Goal: Task Accomplishment & Management: Use online tool/utility

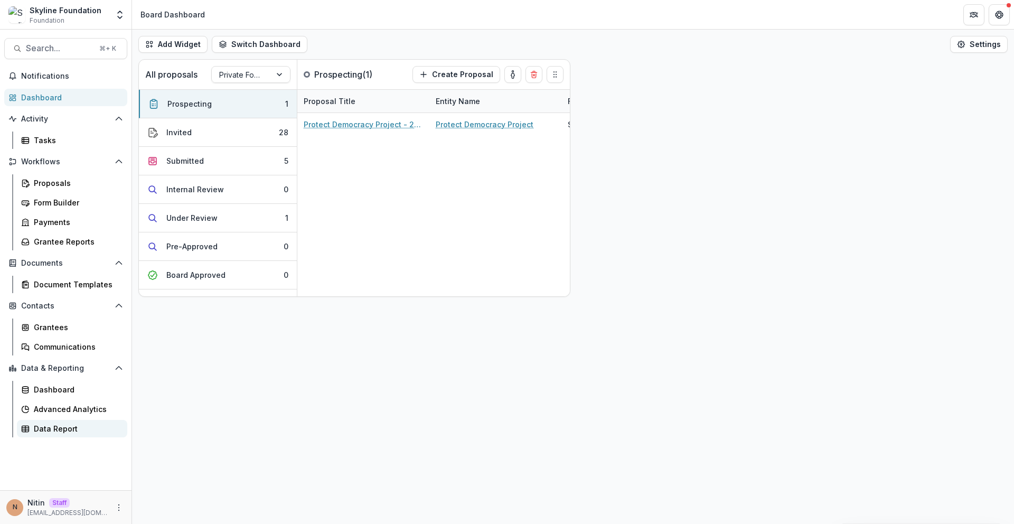
click at [60, 431] on div "Data Report" at bounding box center [76, 428] width 85 height 11
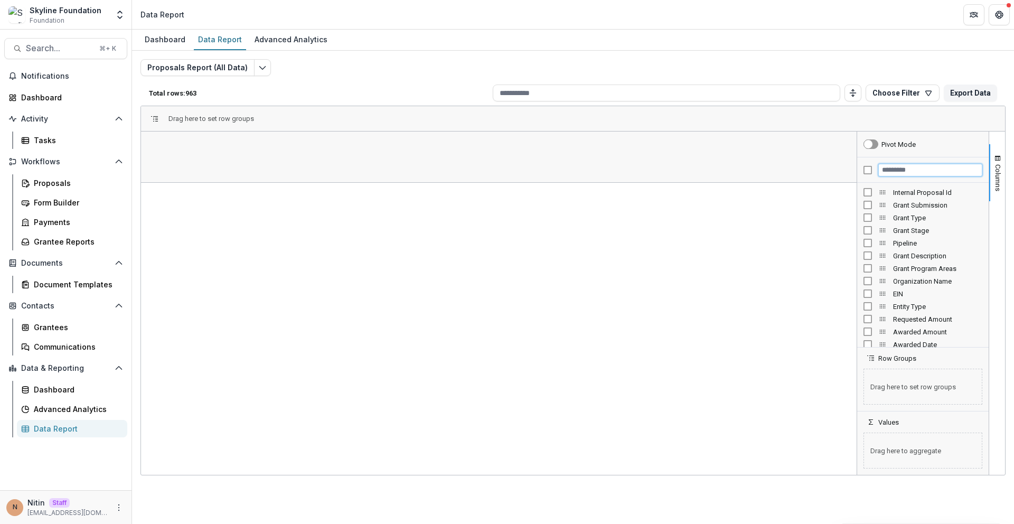
click at [908, 172] on input "Filter Columns Input" at bounding box center [930, 170] width 104 height 13
type input "**"
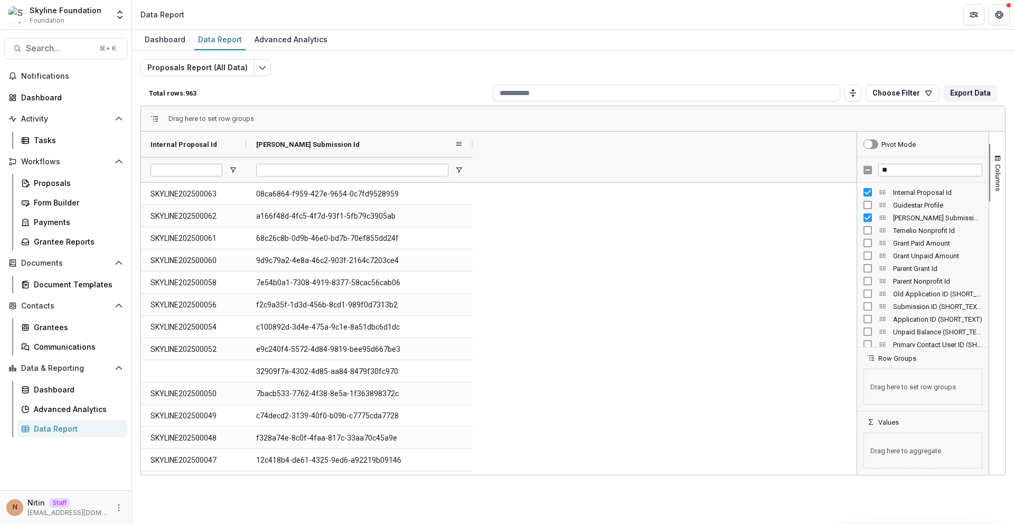
drag, startPoint x: 353, startPoint y: 145, endPoint x: 473, endPoint y: 145, distance: 120.4
click at [473, 145] on div at bounding box center [472, 143] width 4 height 25
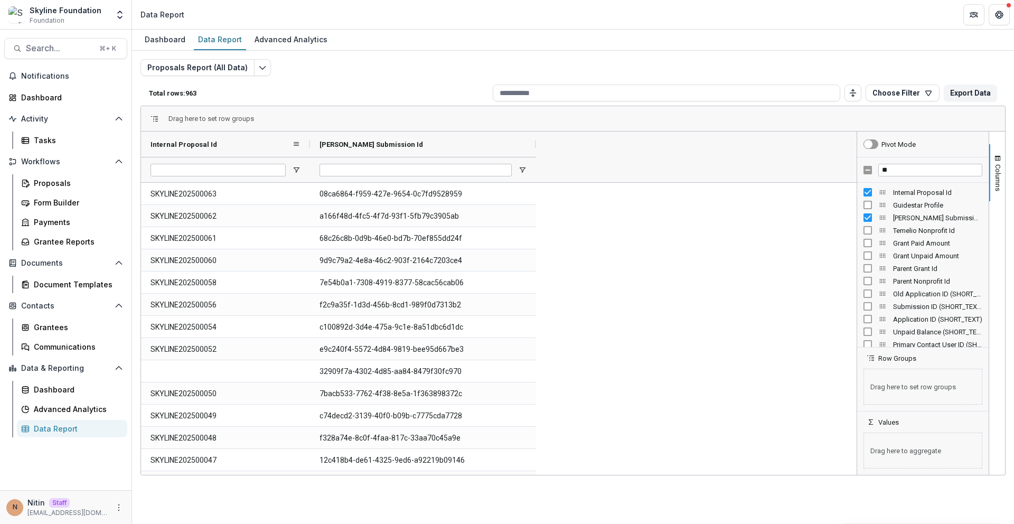
drag, startPoint x: 247, startPoint y: 141, endPoint x: 309, endPoint y: 142, distance: 62.3
click at [309, 142] on div at bounding box center [310, 143] width 4 height 25
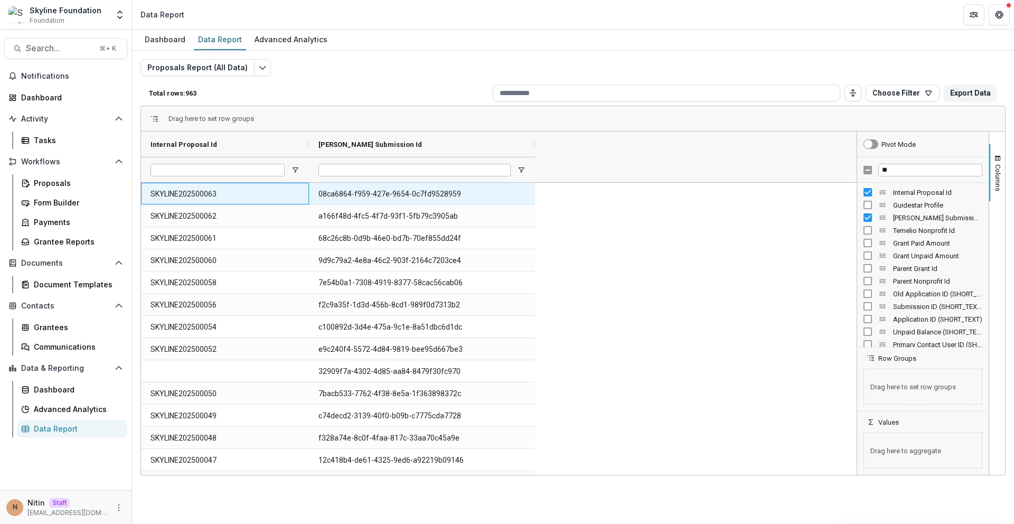
click at [201, 189] on Id-654 "SKYLINE202500063" at bounding box center [224, 194] width 149 height 22
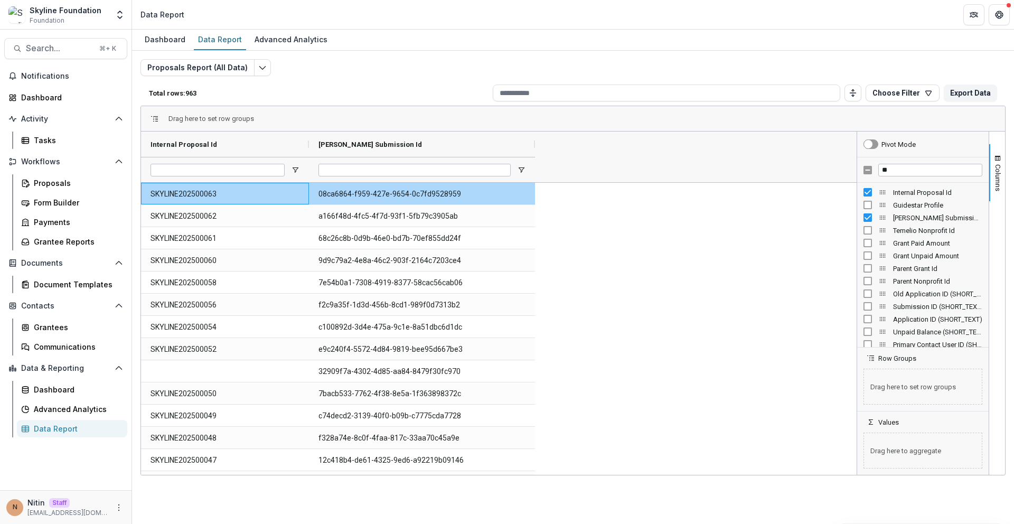
click at [203, 195] on Id-654 "SKYLINE202500063" at bounding box center [224, 194] width 149 height 22
click at [205, 140] on span "Internal Proposal Id" at bounding box center [183, 144] width 67 height 8
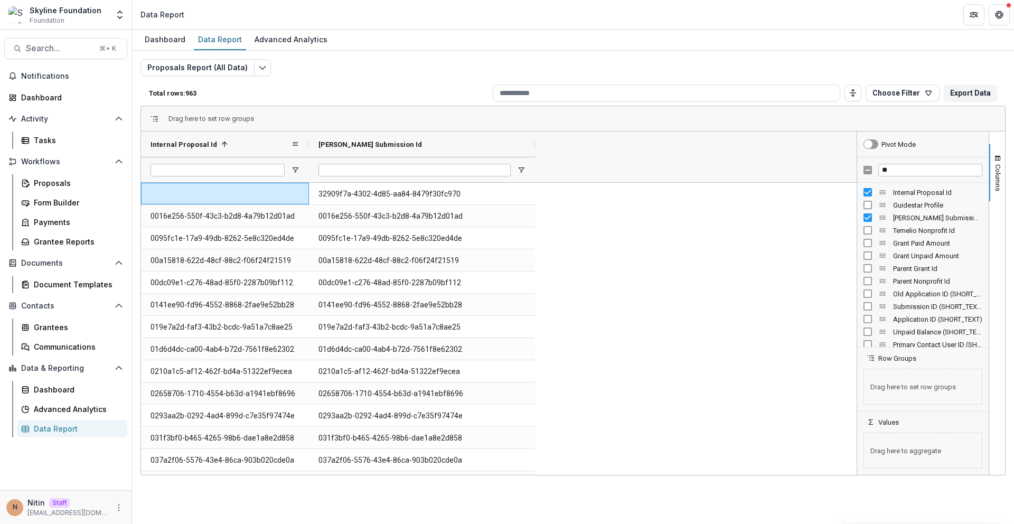
click at [205, 140] on span "Internal Proposal Id" at bounding box center [183, 144] width 67 height 8
click at [202, 152] on div "Internal Proposal Id 1" at bounding box center [220, 144] width 140 height 20
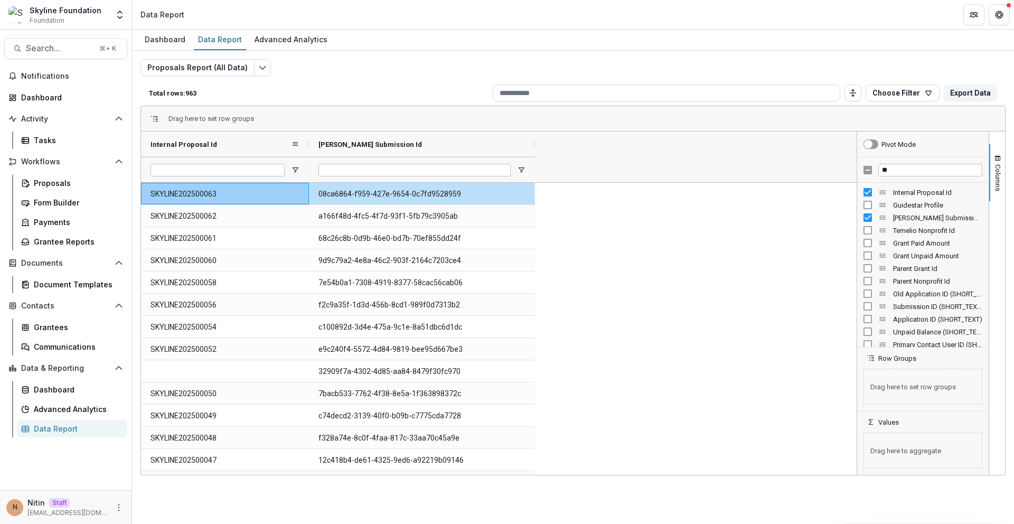
click at [236, 143] on div "Internal Proposal Id" at bounding box center [220, 144] width 140 height 20
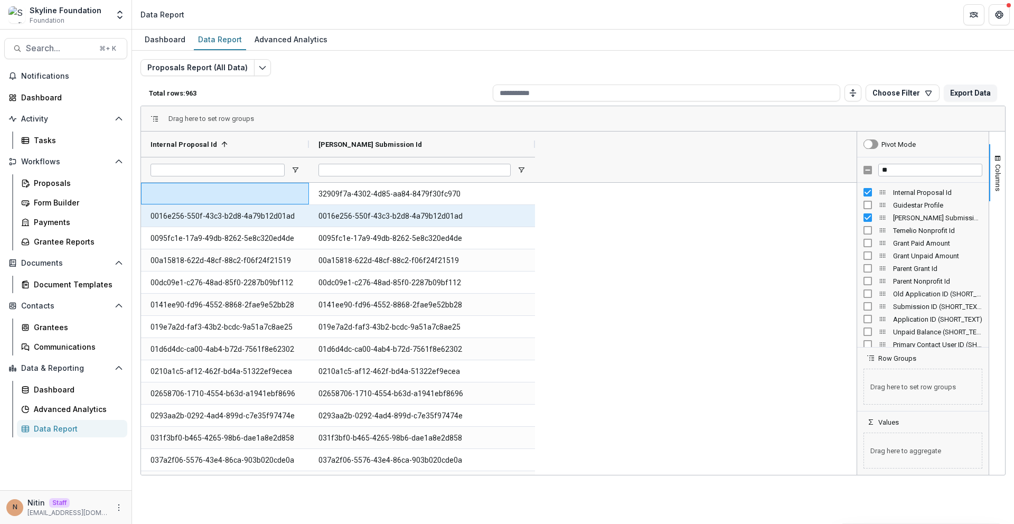
click at [282, 218] on Id-1710 "0016e256-550f-43c3-b2d8-4a79b12d01ad" at bounding box center [224, 216] width 149 height 22
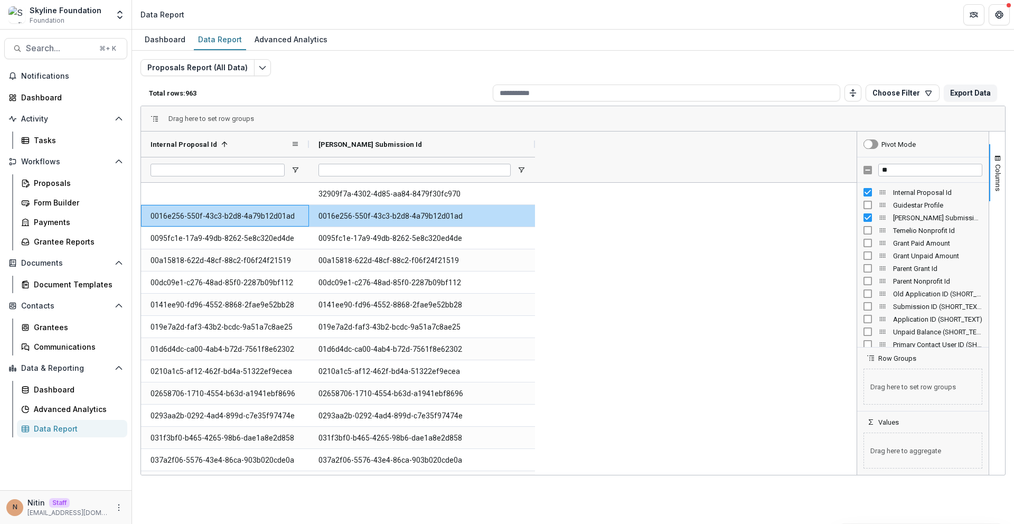
click at [252, 144] on div "Internal Proposal Id 1" at bounding box center [220, 144] width 140 height 20
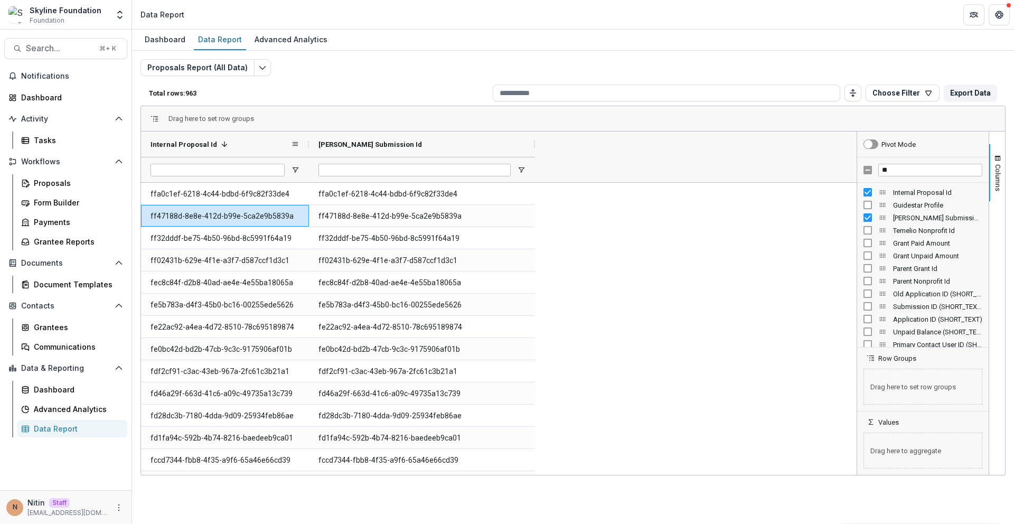
click at [252, 144] on div "Internal Proposal Id 1" at bounding box center [220, 144] width 140 height 20
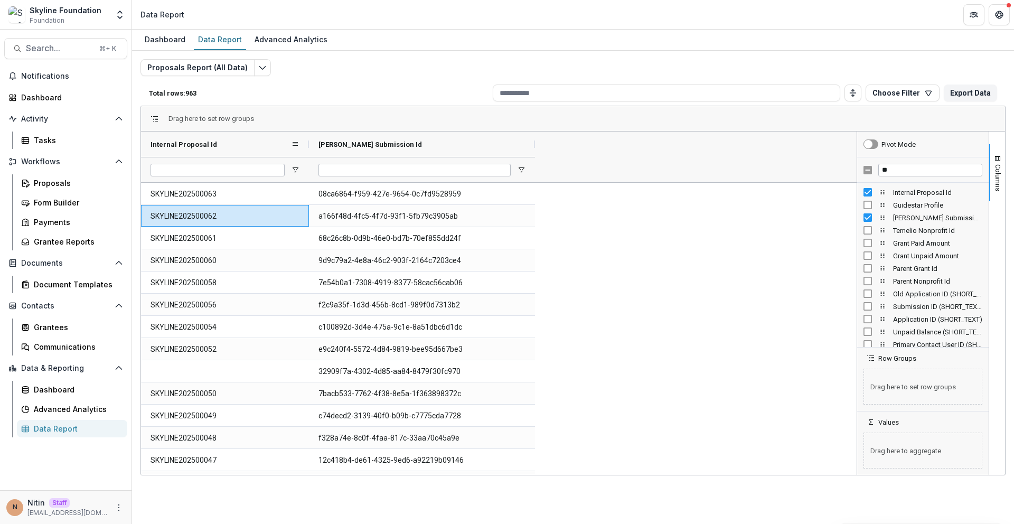
click at [252, 144] on div "Internal Proposal Id" at bounding box center [220, 144] width 140 height 20
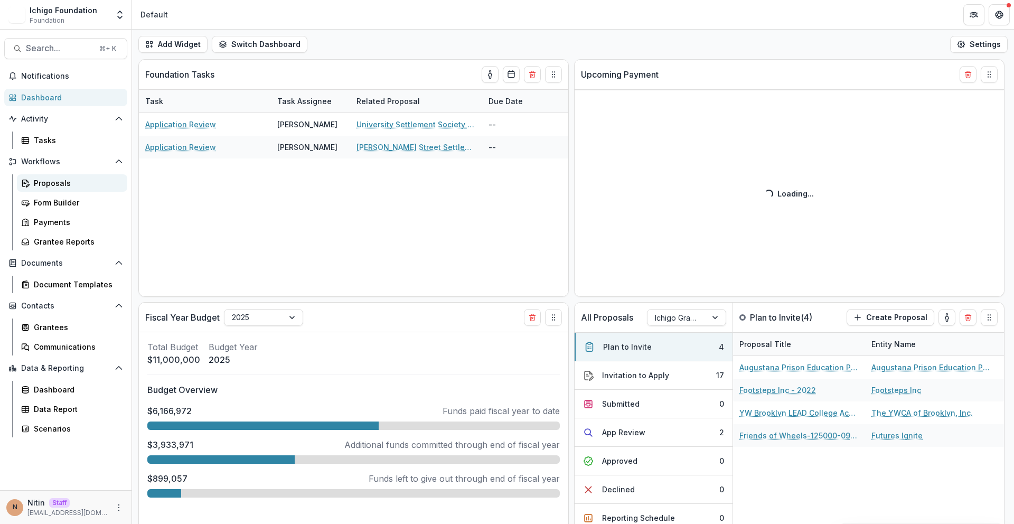
select select "******"
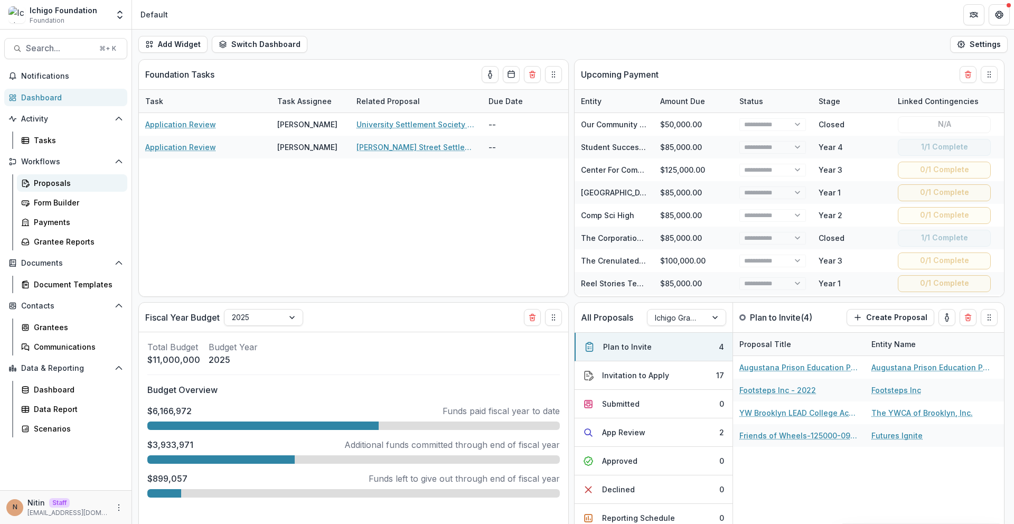
click at [72, 189] on link "Proposals" at bounding box center [72, 182] width 110 height 17
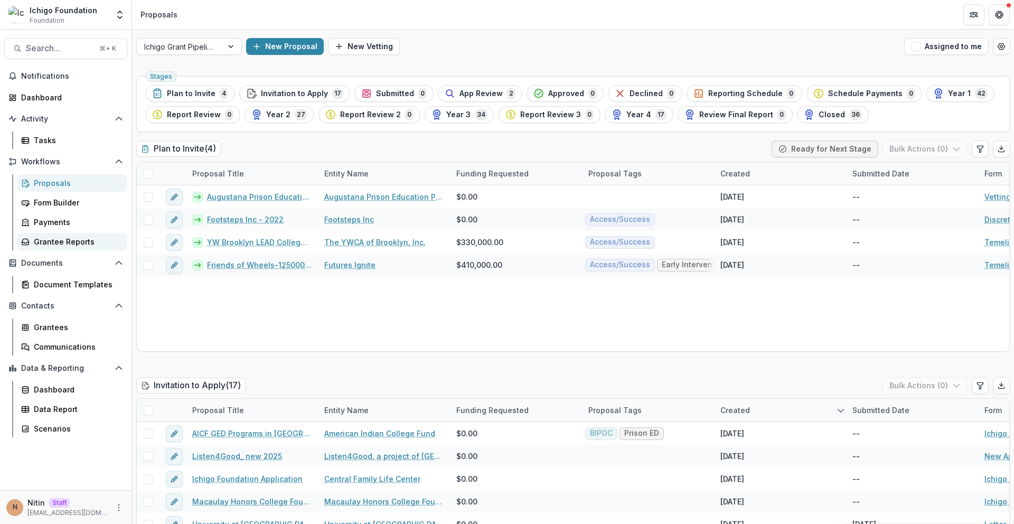
click at [58, 241] on div "Grantee Reports" at bounding box center [76, 241] width 85 height 11
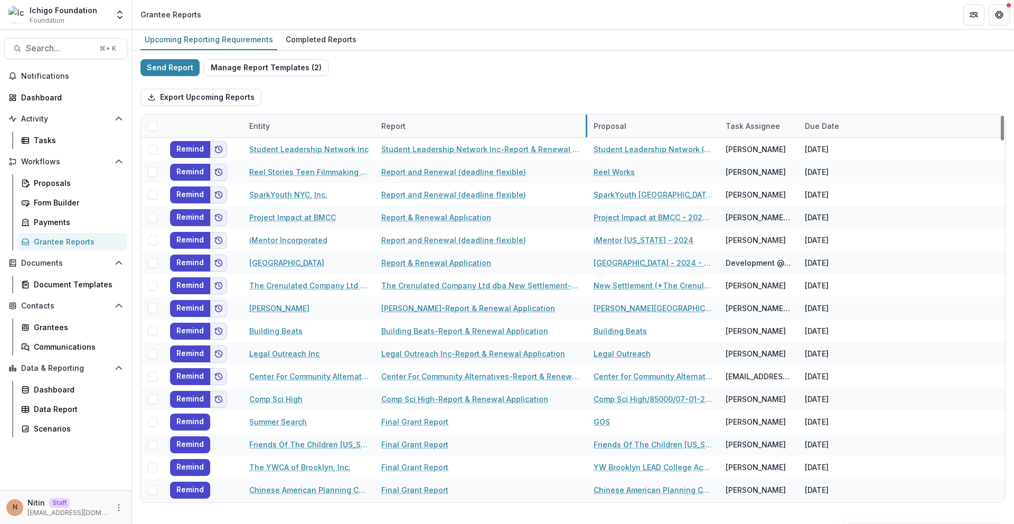
drag, startPoint x: 506, startPoint y: 127, endPoint x: 587, endPoint y: 127, distance: 80.2
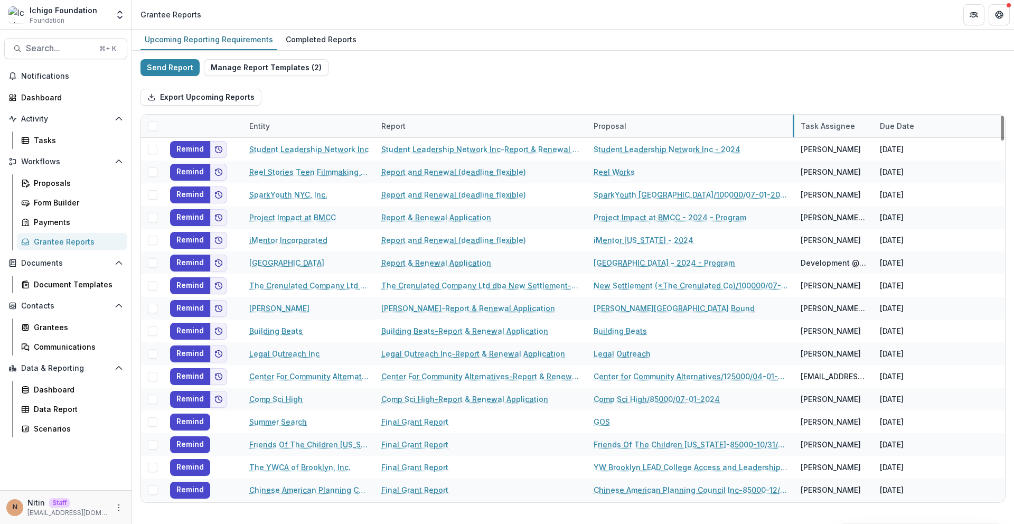
drag, startPoint x: 717, startPoint y: 125, endPoint x: 790, endPoint y: 136, distance: 73.7
click at [533, 83] on div "Export Upcoming Reports" at bounding box center [572, 97] width 865 height 34
click at [281, 127] on div "Entity" at bounding box center [309, 126] width 132 height 23
click at [289, 147] on input at bounding box center [308, 149] width 127 height 17
paste input "**********"
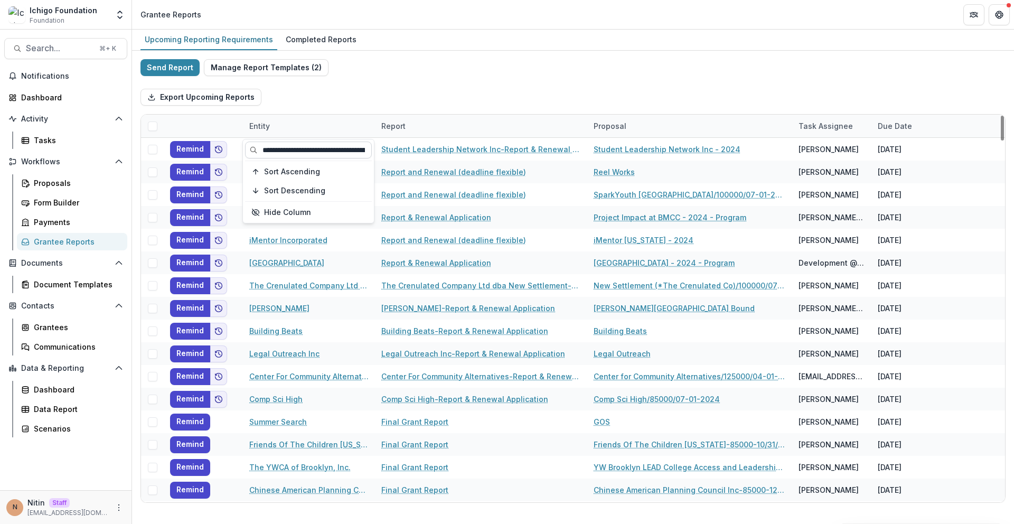
scroll to position [0, 93]
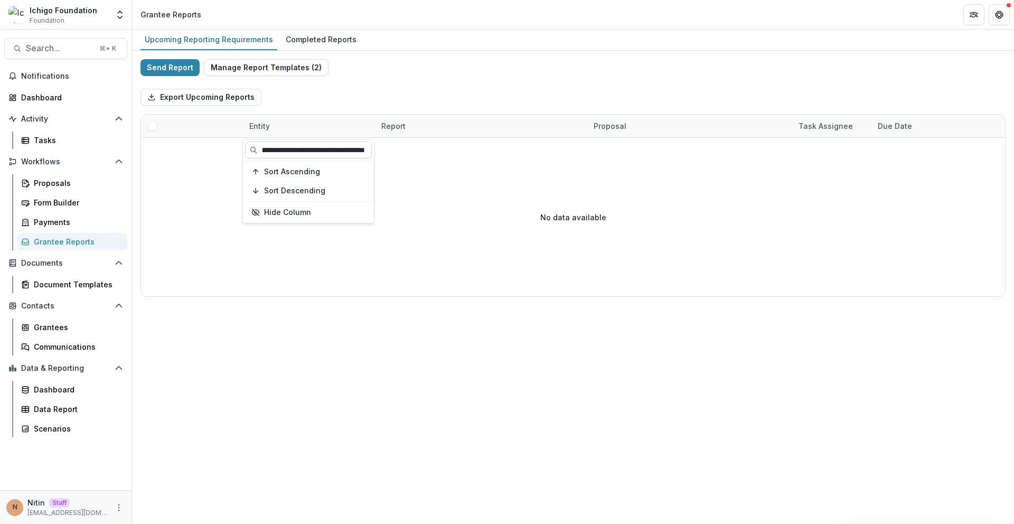
type input "**********"
click at [296, 122] on div "Entity" at bounding box center [309, 126] width 132 height 23
click at [300, 149] on input "**********" at bounding box center [308, 149] width 127 height 17
type input "**********"
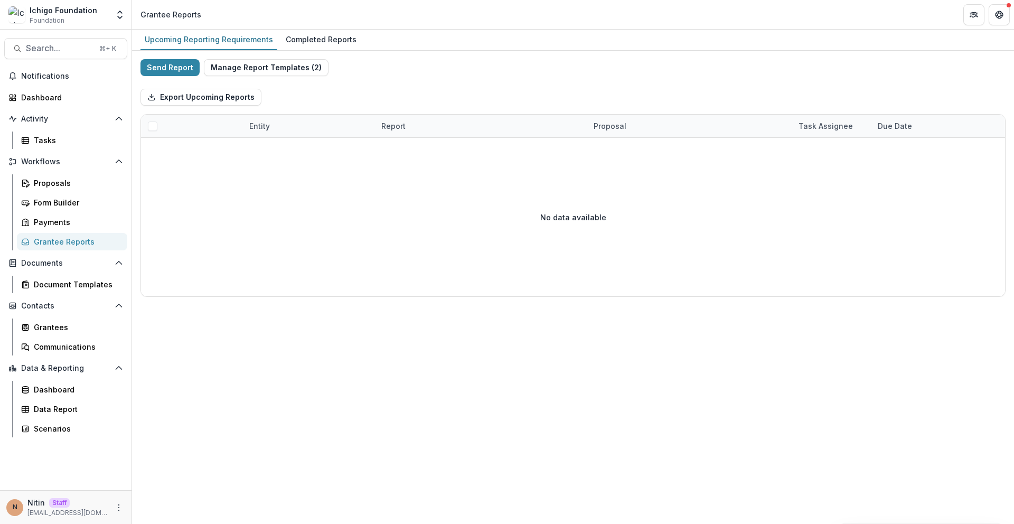
click at [280, 131] on div "Entity" at bounding box center [309, 126] width 132 height 23
click at [314, 41] on div "Completed Reports" at bounding box center [320, 39] width 79 height 15
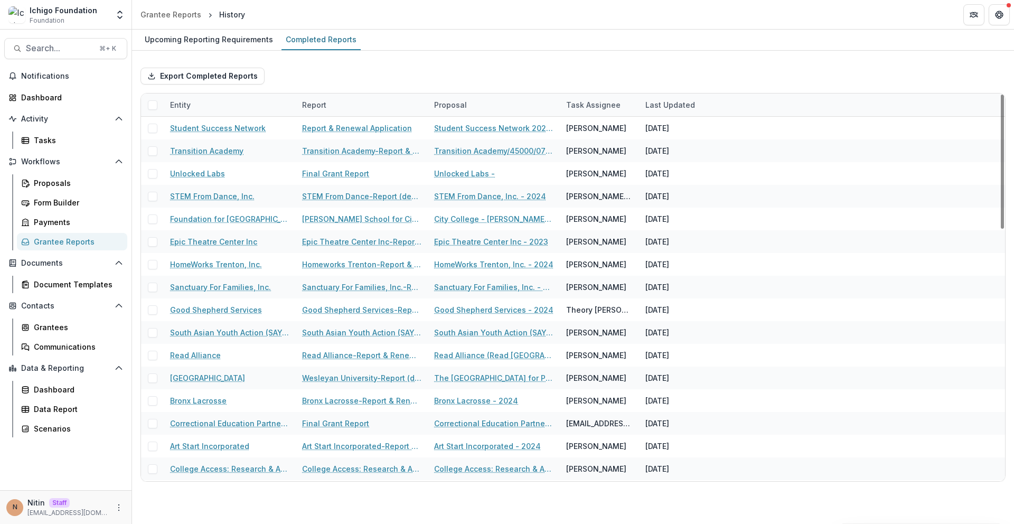
click at [253, 108] on div "Entity" at bounding box center [230, 104] width 132 height 23
click at [218, 125] on input at bounding box center [229, 128] width 127 height 17
paste input "**********"
type input "**********"
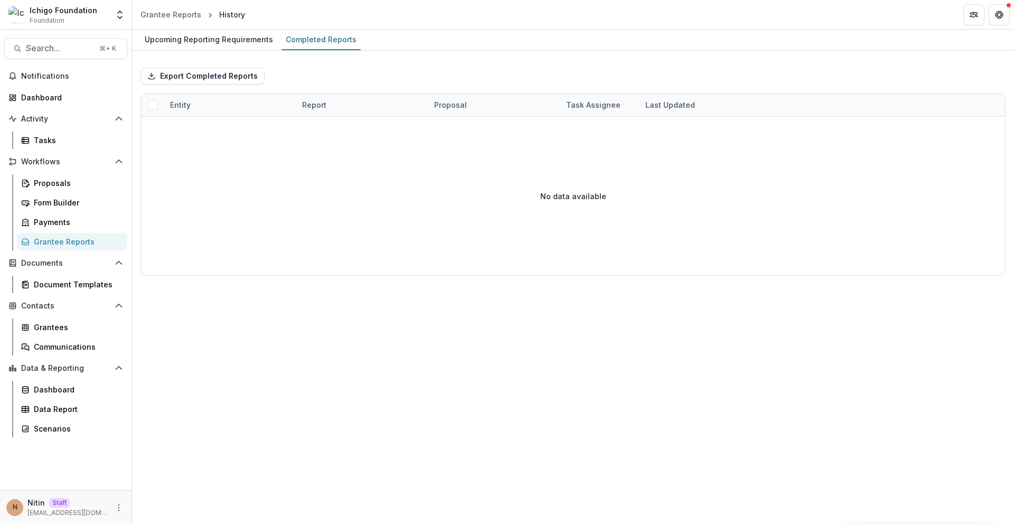
click at [290, 65] on div "Export Completed Reports" at bounding box center [572, 76] width 865 height 34
click at [234, 42] on div "Upcoming Reporting Requirements" at bounding box center [208, 39] width 137 height 15
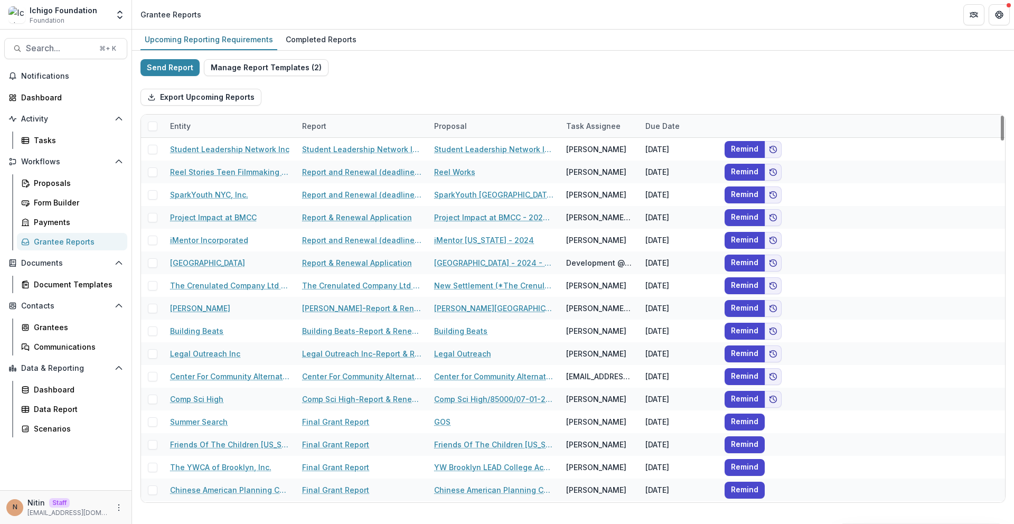
click at [249, 125] on div "Entity" at bounding box center [230, 126] width 132 height 23
click at [240, 172] on div "Sort Ascending" at bounding box center [235, 171] width 101 height 9
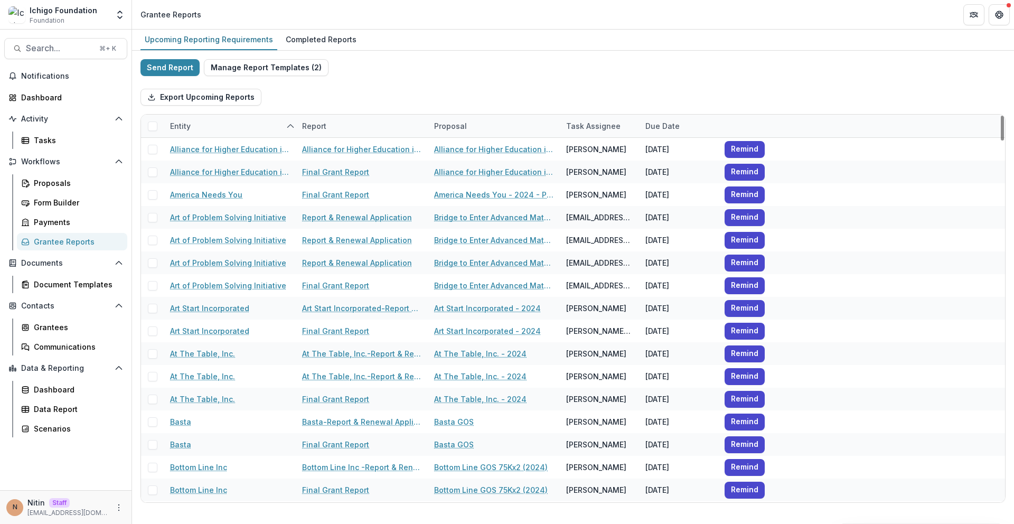
click at [328, 103] on div "Export Upcoming Reports" at bounding box center [572, 97] width 865 height 34
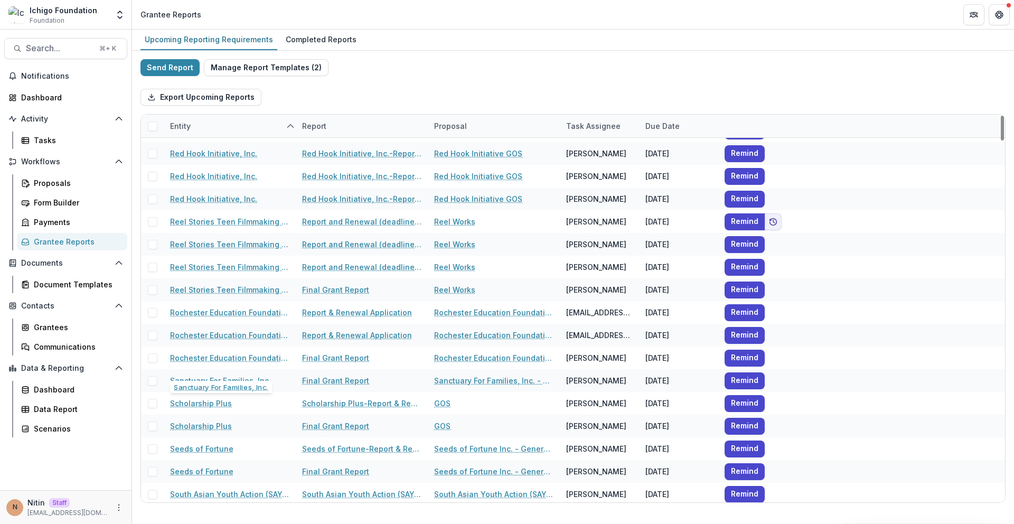
scroll to position [4104, 0]
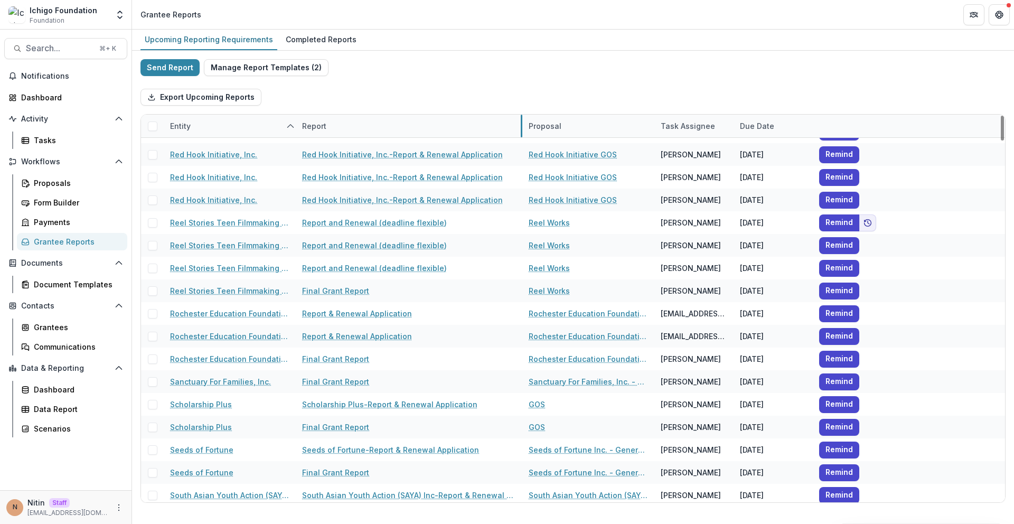
drag, startPoint x: 427, startPoint y: 125, endPoint x: 521, endPoint y: 134, distance: 95.0
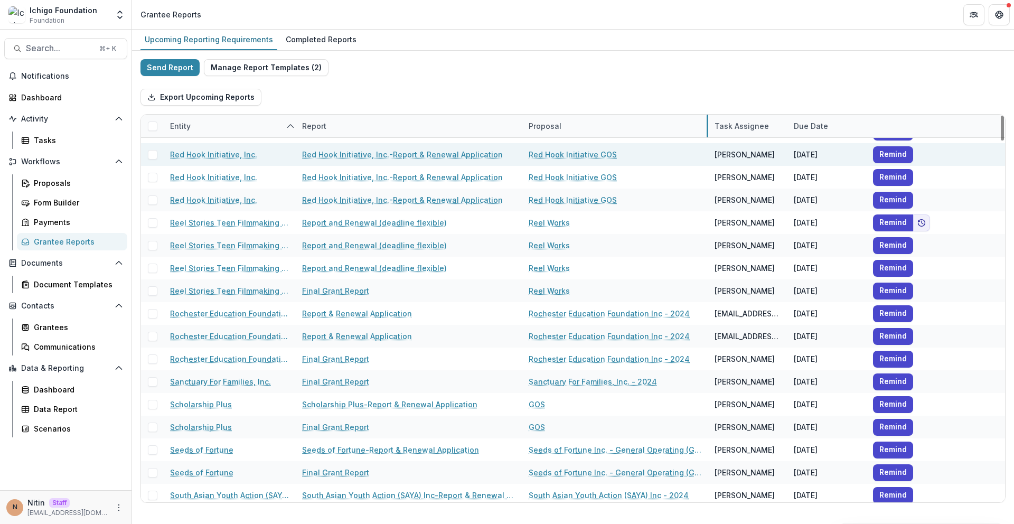
drag, startPoint x: 653, startPoint y: 124, endPoint x: 707, endPoint y: 146, distance: 58.0
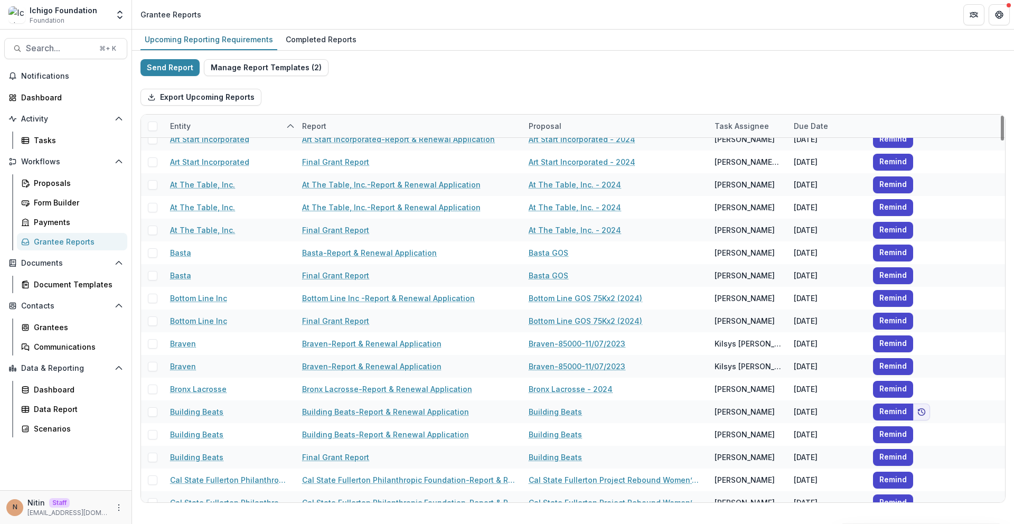
scroll to position [0, 0]
